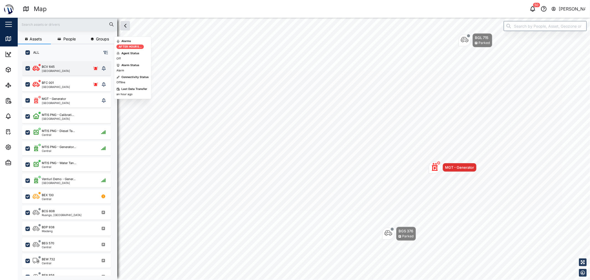
click at [67, 70] on div "BCV 645 Port Moresby" at bounding box center [66, 68] width 67 height 8
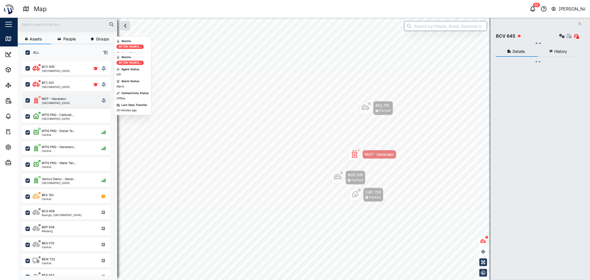
click at [76, 85] on div "BFC 001 Port Moresby" at bounding box center [66, 84] width 67 height 8
click at [71, 100] on div "MGT - Generator Port Moresby" at bounding box center [66, 101] width 67 height 8
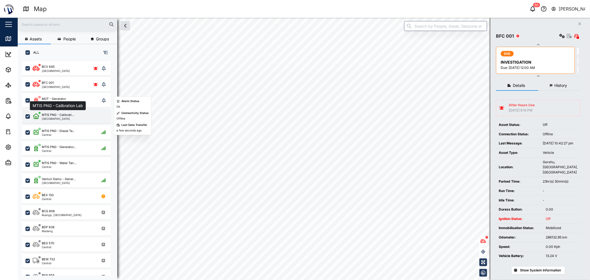
click at [64, 114] on div "MTIS PNG - Calibrati..." at bounding box center [58, 115] width 32 height 5
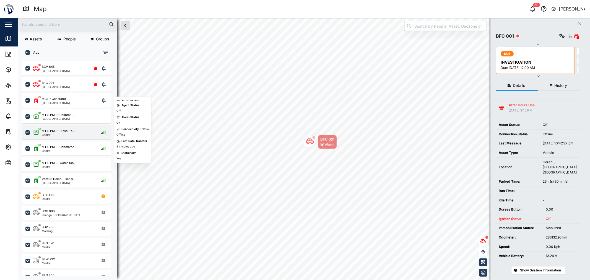
click at [66, 133] on div "Central" at bounding box center [58, 134] width 33 height 3
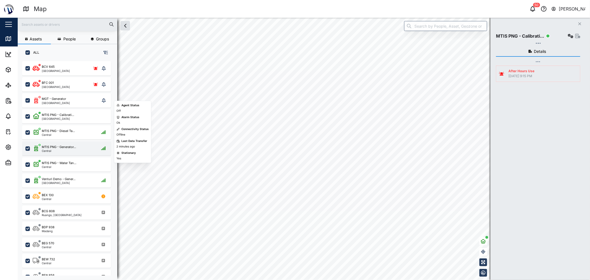
click at [59, 147] on div "MTIS PNG - Generator..." at bounding box center [59, 147] width 34 height 5
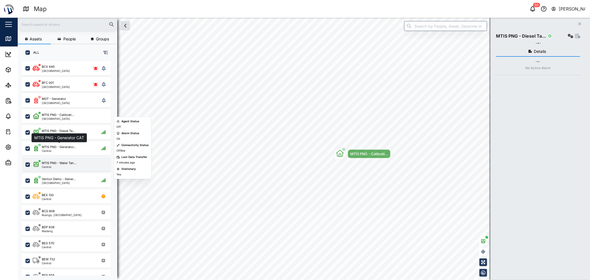
click at [64, 168] on div "MTIS PNG - Water Tan... Central" at bounding box center [66, 164] width 89 height 14
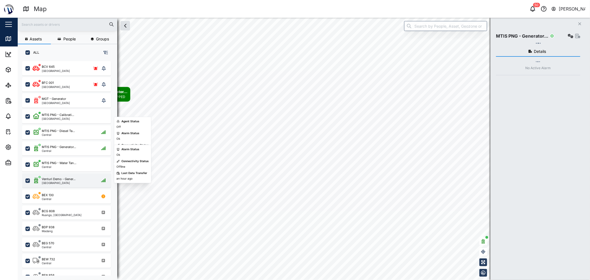
click at [65, 185] on div "Venturi Demo - Gener... Port Moresby" at bounding box center [66, 180] width 89 height 14
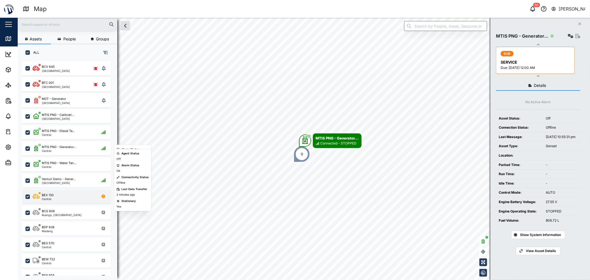
click at [65, 198] on div "BEX 130 Central" at bounding box center [70, 196] width 75 height 7
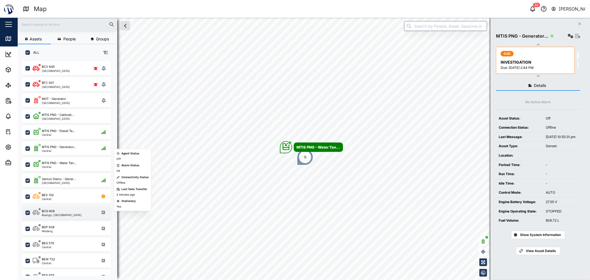
click at [67, 215] on div "Ruango, West New Britain" at bounding box center [62, 214] width 40 height 3
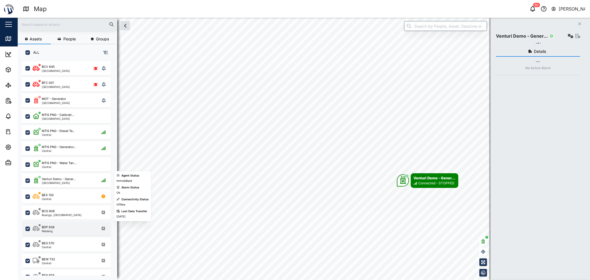
click at [69, 241] on div "BEG 570 Central" at bounding box center [70, 244] width 75 height 7
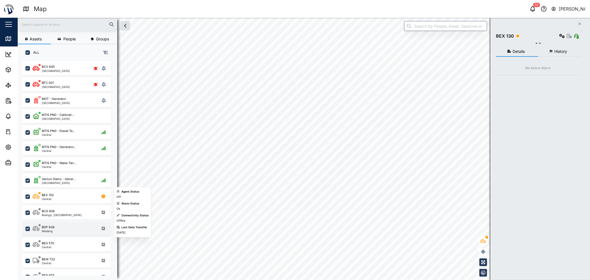
click at [67, 228] on div "BDP 938 Madang" at bounding box center [70, 228] width 75 height 7
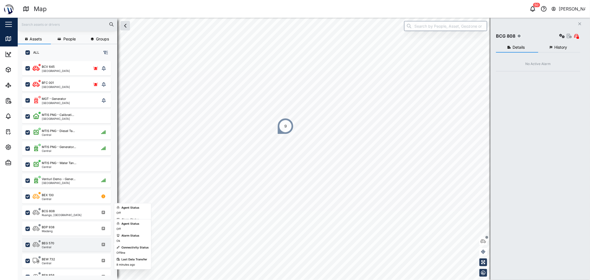
click at [67, 243] on div "BEG 570 Central" at bounding box center [70, 244] width 75 height 7
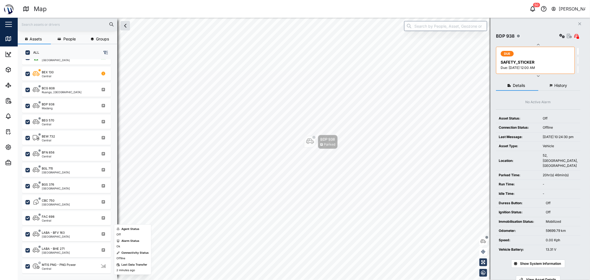
scroll to position [153, 0]
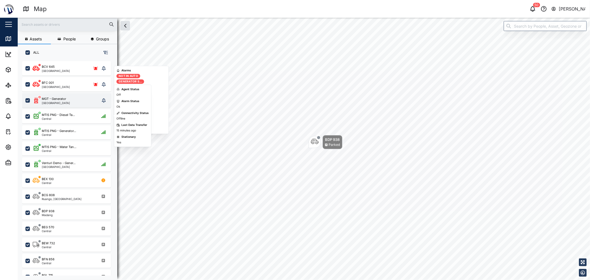
click at [68, 99] on div "MGT - Generator Port Moresby" at bounding box center [66, 101] width 67 height 8
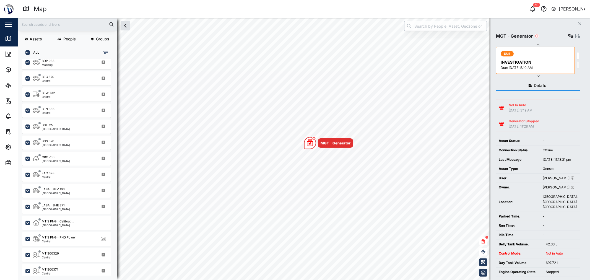
scroll to position [153, 0]
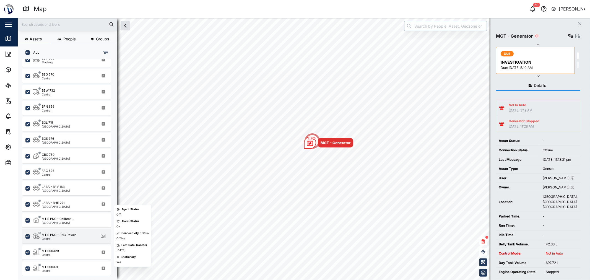
click at [67, 236] on div "MTIS PNG - PNG Power" at bounding box center [59, 235] width 34 height 5
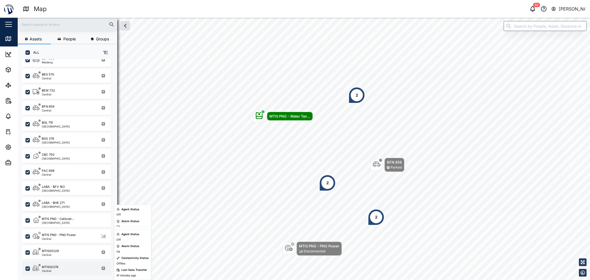
click at [70, 270] on div "MTIS00374 Central" at bounding box center [70, 268] width 75 height 7
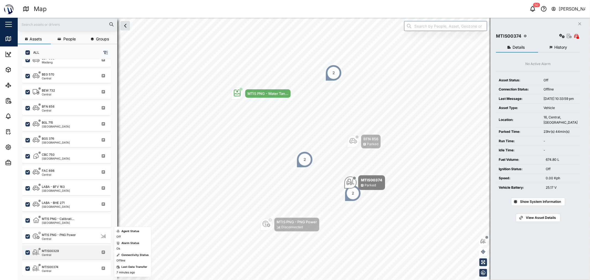
click at [66, 253] on div "MTIS00329 Central" at bounding box center [70, 252] width 75 height 7
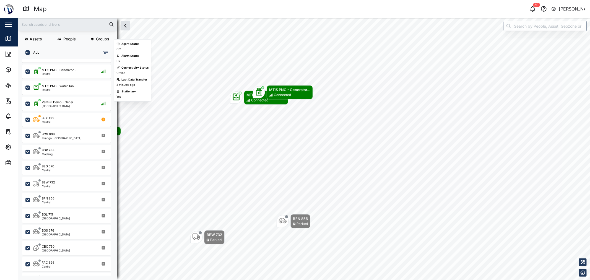
scroll to position [61, 0]
click at [62, 89] on div "MTIS PNG - Water Tan... Central" at bounding box center [59, 86] width 35 height 7
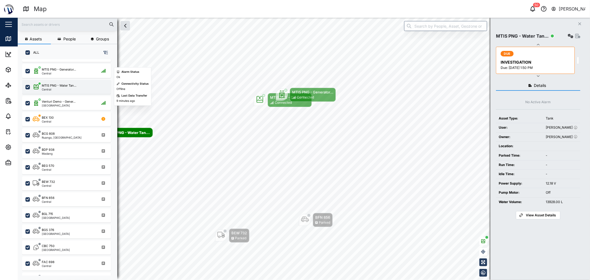
click at [61, 88] on div "Central" at bounding box center [59, 89] width 35 height 3
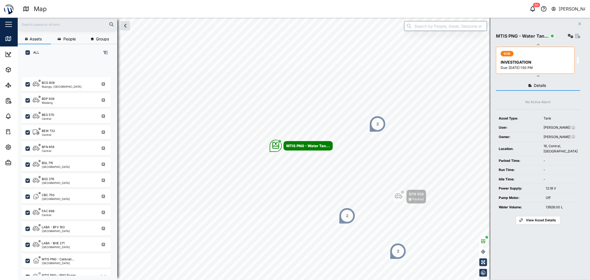
scroll to position [153, 0]
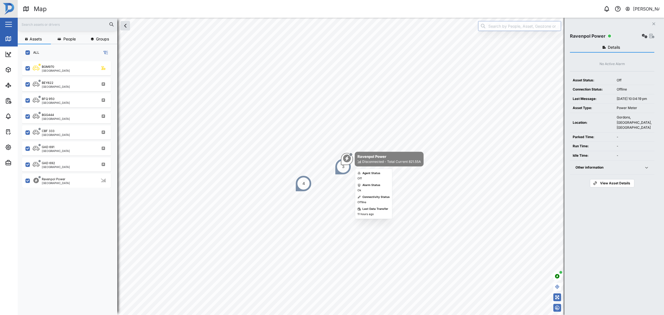
scroll to position [246, 86]
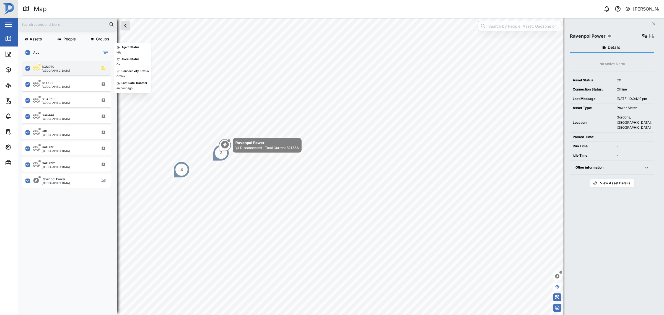
click at [44, 69] on div "Port Moresby" at bounding box center [56, 70] width 28 height 3
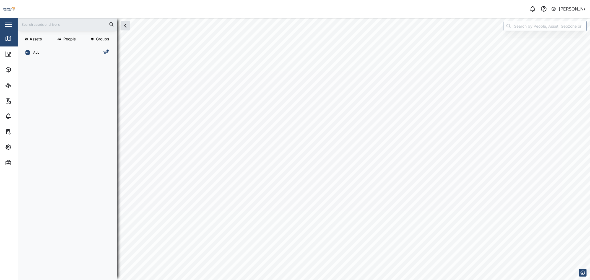
scroll to position [212, 86]
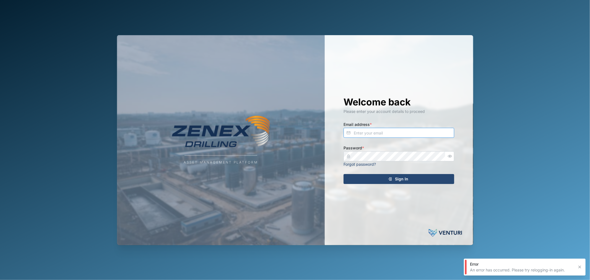
click at [371, 136] on input "Email address *" at bounding box center [398, 133] width 111 height 10
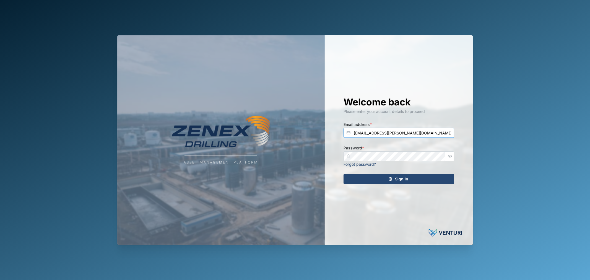
type input "declan.delahunty@venturi.io"
click at [451, 157] on icon "button" at bounding box center [450, 156] width 4 height 4
click at [416, 181] on div "Sign In" at bounding box center [398, 178] width 102 height 9
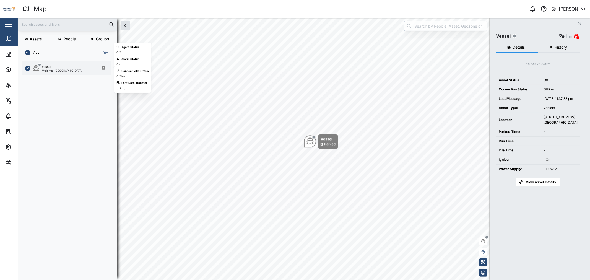
click at [54, 67] on div "Vessel" at bounding box center [62, 66] width 41 height 5
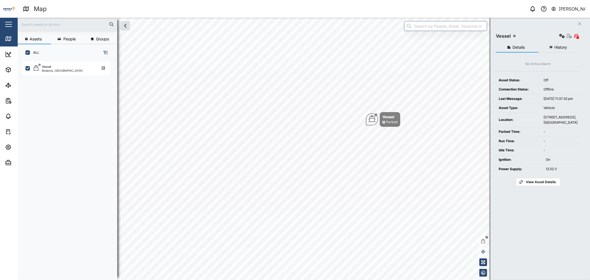
click at [566, 46] on span "History" at bounding box center [560, 47] width 13 height 4
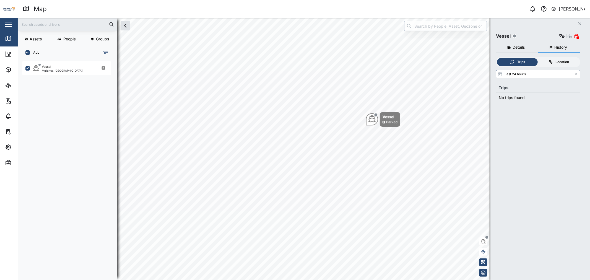
click at [556, 62] on div "Location" at bounding box center [563, 61] width 14 height 5
click at [538, 58] on input "Location" at bounding box center [538, 58] width 0 height 0
click at [557, 75] on input "search" at bounding box center [538, 73] width 84 height 8
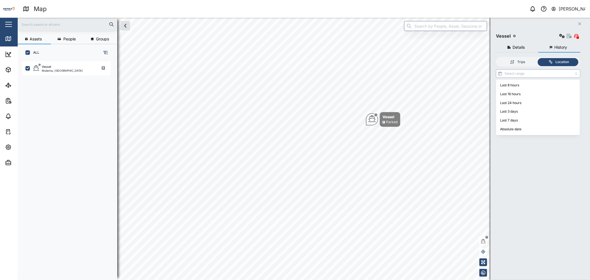
type input "Last 8 hours"
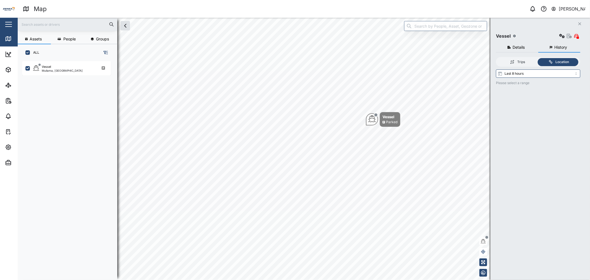
drag, startPoint x: 557, startPoint y: 34, endPoint x: 562, endPoint y: 34, distance: 4.1
click at [559, 34] on div "Vessel" at bounding box center [538, 36] width 84 height 8
click at [562, 34] on icon "button" at bounding box center [562, 36] width 6 height 4
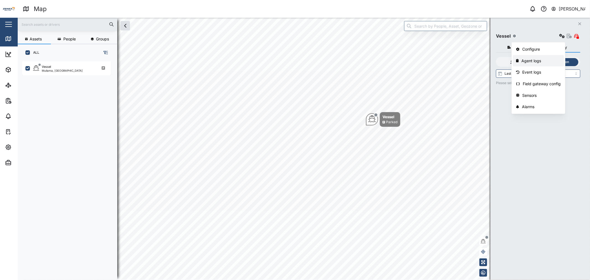
click at [535, 62] on div "Agent logs" at bounding box center [540, 61] width 39 height 6
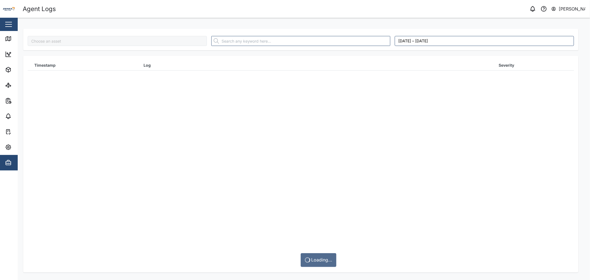
type input "Vessel"
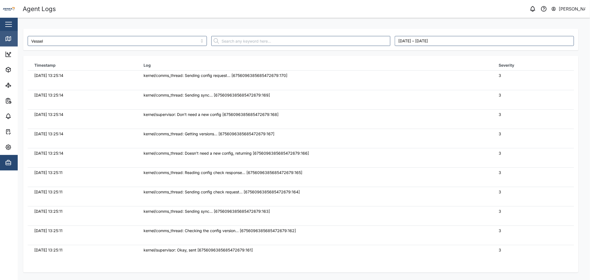
click at [10, 39] on icon at bounding box center [8, 38] width 7 height 7
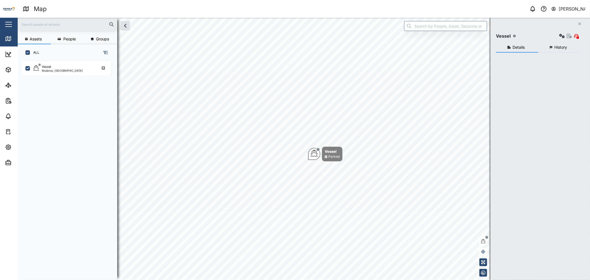
scroll to position [212, 86]
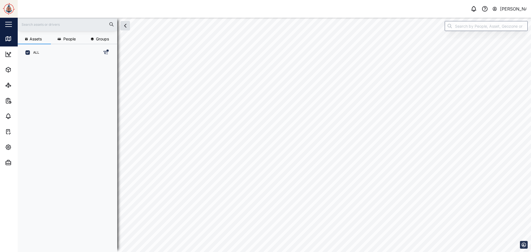
scroll to position [184, 87]
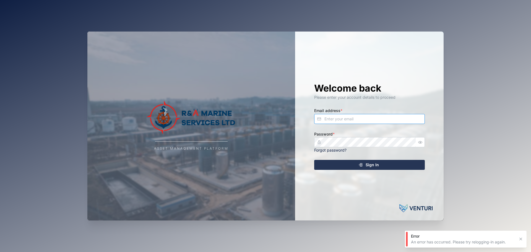
click at [362, 115] on input "Email address *" at bounding box center [369, 119] width 111 height 10
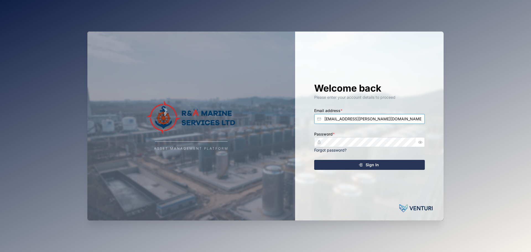
type input "[EMAIL_ADDRESS][PERSON_NAME][DOMAIN_NAME]"
click at [314, 160] on button "Sign In" at bounding box center [369, 165] width 111 height 10
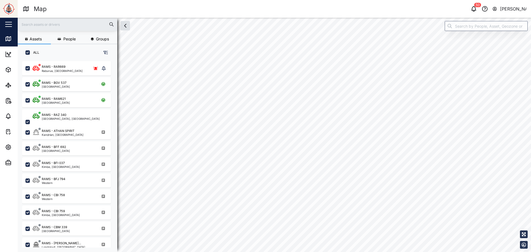
checkbox input "true"
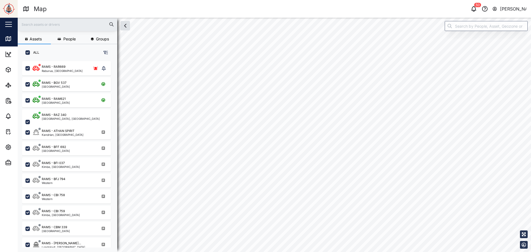
checkbox input "true"
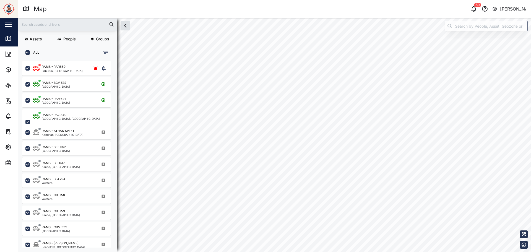
checkbox input "true"
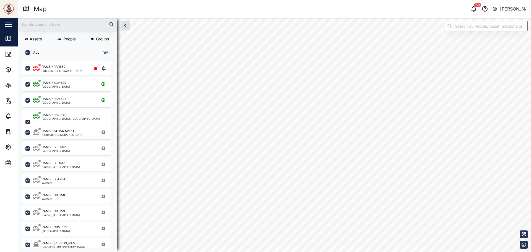
checkbox input "true"
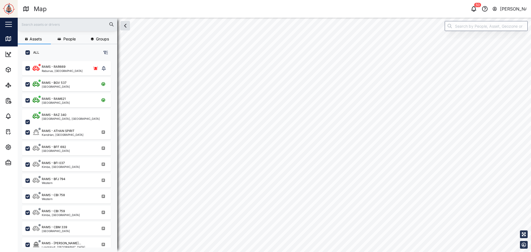
checkbox input "true"
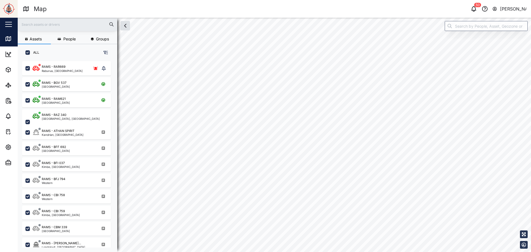
checkbox input "true"
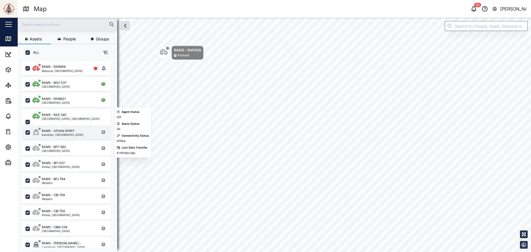
click at [70, 132] on div "RAMS - ATHAN SPIRIT" at bounding box center [58, 131] width 33 height 5
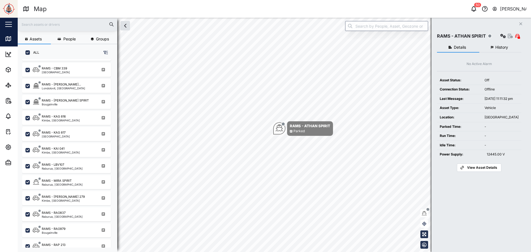
scroll to position [166, 0]
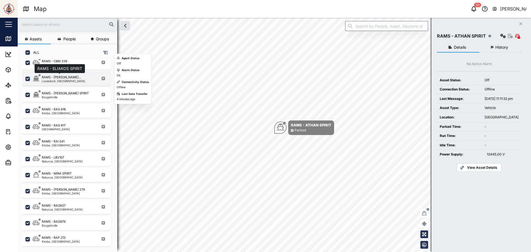
click at [72, 78] on div "RAMS - [PERSON_NAME]..." at bounding box center [61, 77] width 39 height 5
click at [71, 97] on div "Bougainville" at bounding box center [65, 97] width 47 height 3
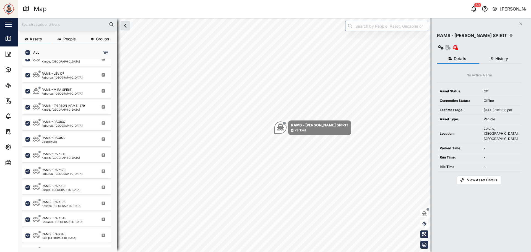
scroll to position [249, 0]
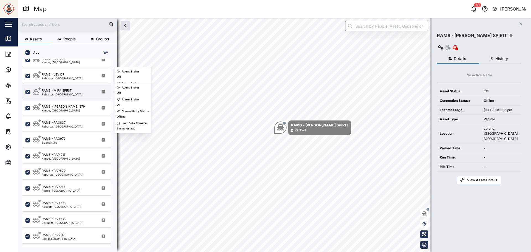
click at [73, 90] on div "RAMS - MIRA SPIRIT" at bounding box center [62, 90] width 41 height 5
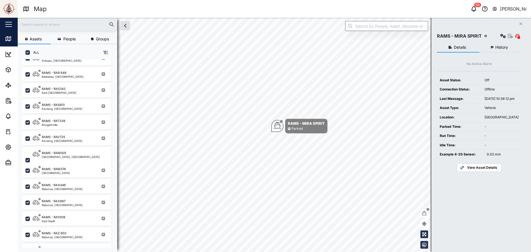
scroll to position [405, 0]
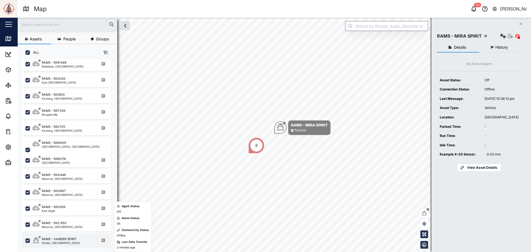
click at [75, 240] on div "RAMS - XANDER SPIRIT" at bounding box center [59, 239] width 35 height 5
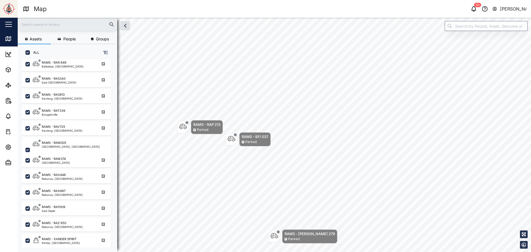
click at [290, 18] on div "RAMS - BFI 037 Parked RAMS - [PERSON_NAME] 279 Parked RAMS - RAP 213 Parked 2" at bounding box center [274, 18] width 513 height 0
